Goal: Task Accomplishment & Management: Manage account settings

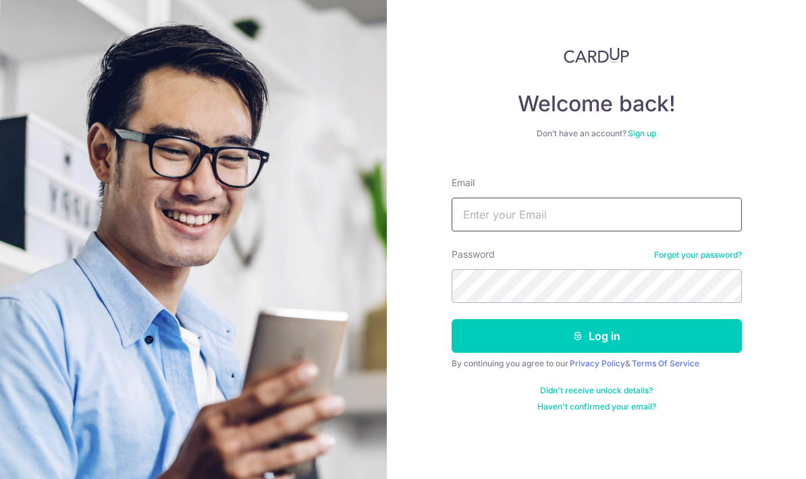
click at [525, 218] on input "Email" at bounding box center [597, 215] width 290 height 34
type input "[EMAIL_ADDRESS][DOMAIN_NAME]"
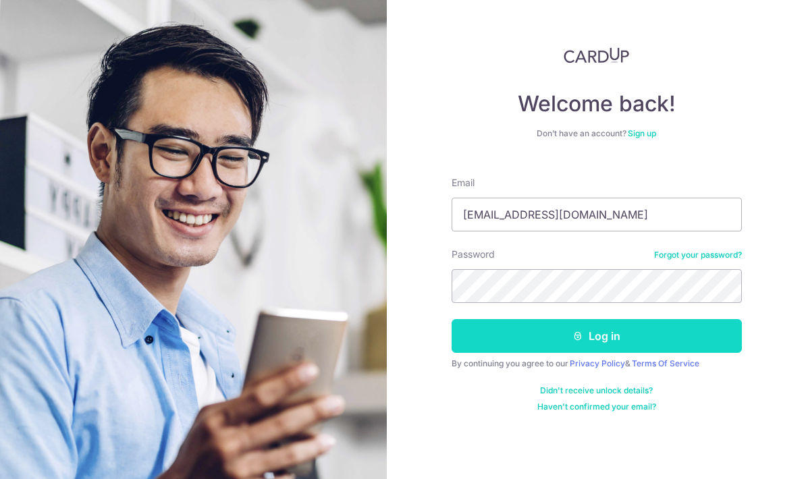
click at [565, 334] on button "Log in" at bounding box center [597, 336] width 290 height 34
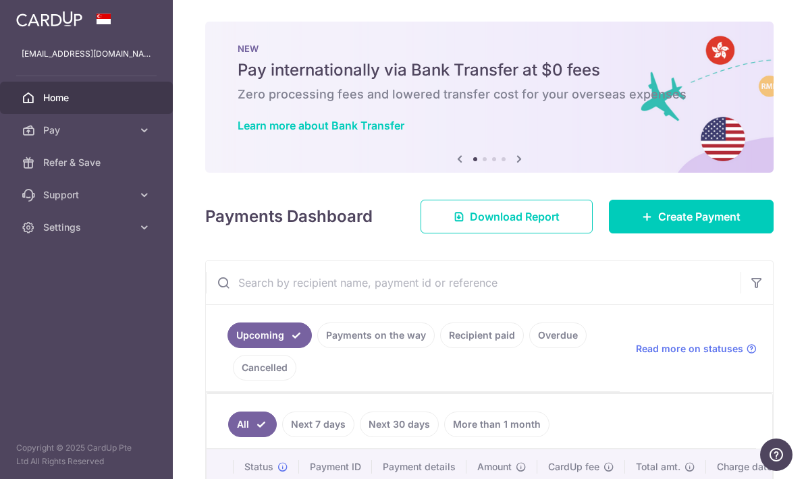
click at [296, 381] on link "Cancelled" at bounding box center [264, 368] width 63 height 26
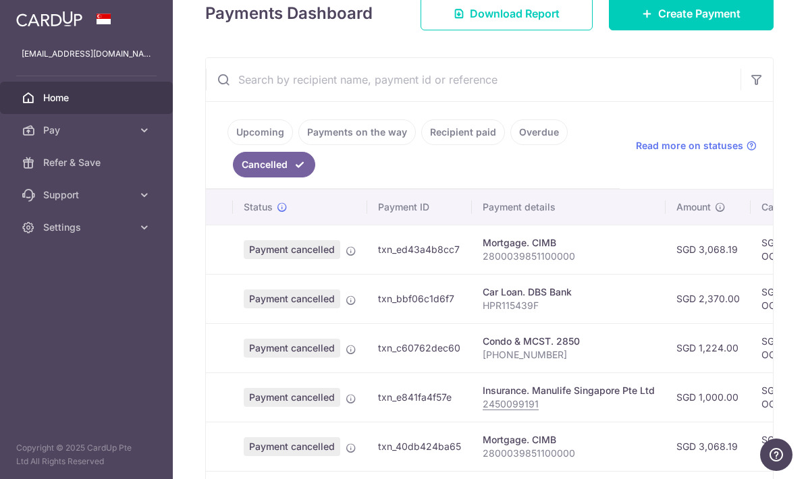
scroll to position [217, 0]
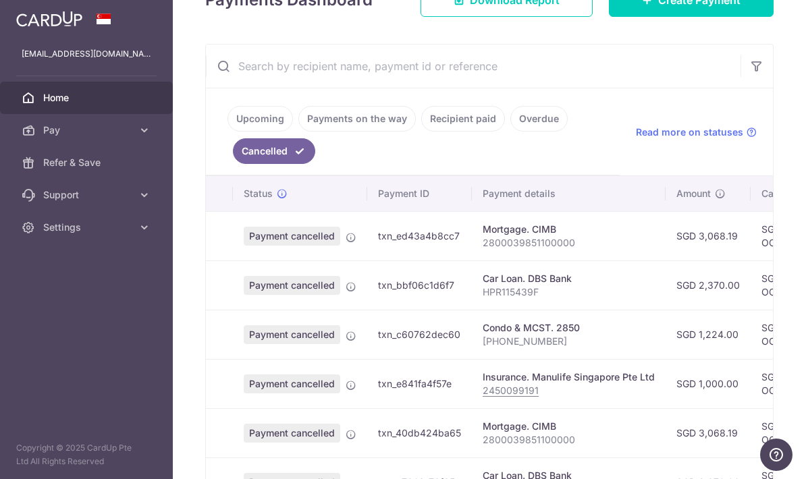
click at [421, 132] on link "Recipient paid" at bounding box center [463, 119] width 84 height 26
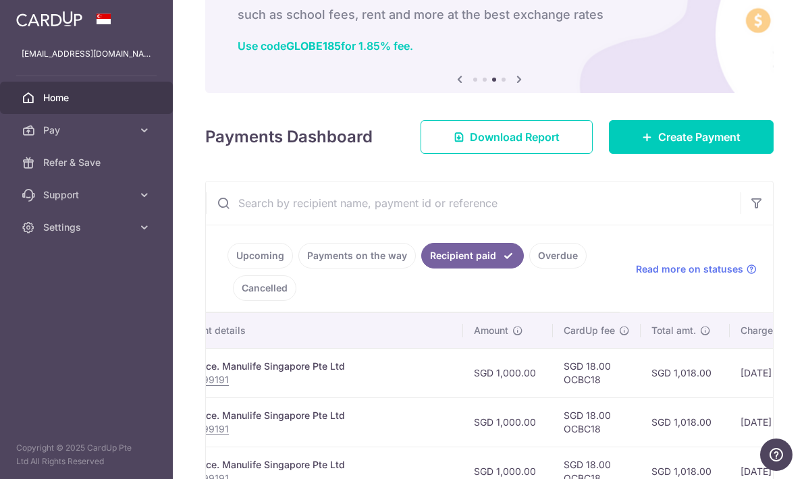
scroll to position [0, 285]
